Goal: Communication & Community: Ask a question

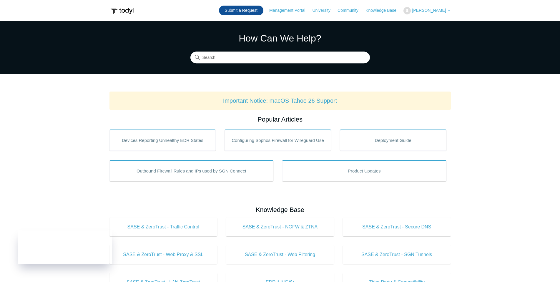
click at [251, 9] on link "Submit a Request" at bounding box center [241, 11] width 44 height 10
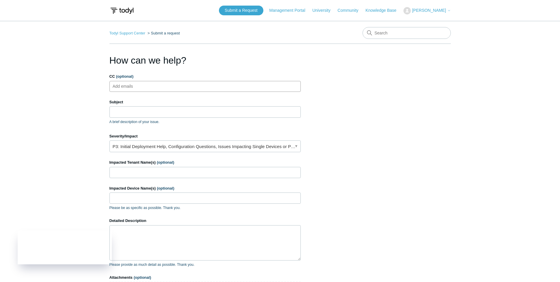
click at [144, 85] on input "CC (optional)" at bounding box center [127, 86] width 35 height 9
click at [131, 111] on input "Subject" at bounding box center [204, 111] width 191 height 11
type input "ISP Tunnel Issue - IP Conflict"
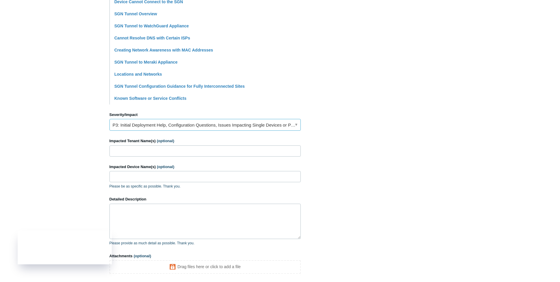
scroll to position [176, 0]
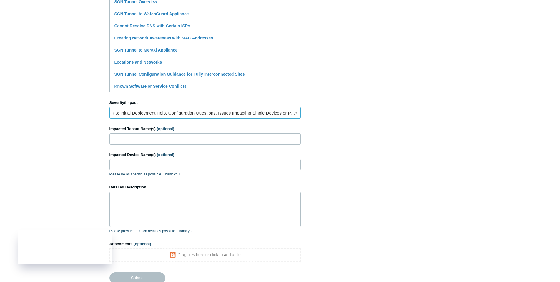
click at [160, 118] on link "P3: Initial Deployment Help, Configuration Questions, Issues Impacting Single D…" at bounding box center [204, 113] width 191 height 12
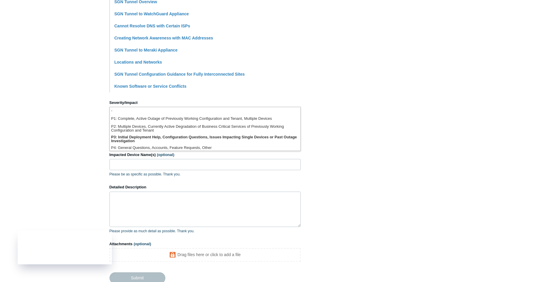
click at [347, 129] on section "How can we help? CC (optional) Add emails Subject ISP Tunnel Issue - IP Conflic…" at bounding box center [279, 84] width 341 height 414
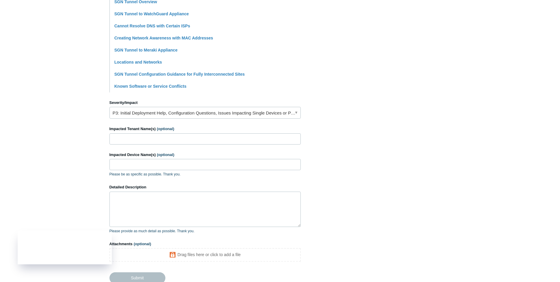
click at [235, 147] on form "CC (optional) Add emails Subject ISP Tunnel Issue - IP Conflict A brief descrip…" at bounding box center [204, 90] width 191 height 386
click at [236, 139] on input "Impacted Tenant Name(s) (optional)" at bounding box center [204, 138] width 191 height 11
type input "[PERSON_NAME] Construction"
type textarea "O"
paste textarea "[TECHNICAL_ID]"
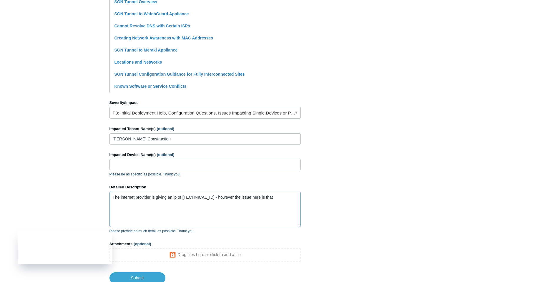
type textarea "The internet provider is giving an ip of [TECHNICAL_ID] - however the issue her…"
click at [405, 101] on section "How can we help? CC (optional) Add emails Subject ISP Tunnel Issue - IP Conflic…" at bounding box center [279, 80] width 341 height 407
